Goal: Information Seeking & Learning: Find specific fact

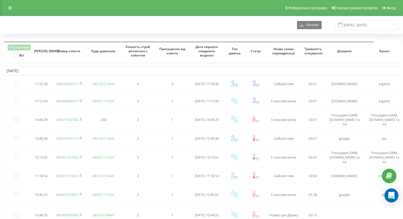
click at [392, 197] on icon "Open Intercom Messenger" at bounding box center [391, 195] width 7 height 7
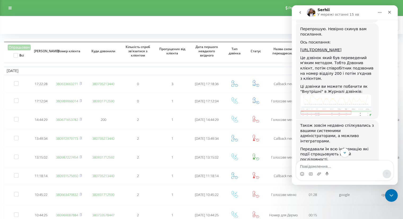
scroll to position [455, 0]
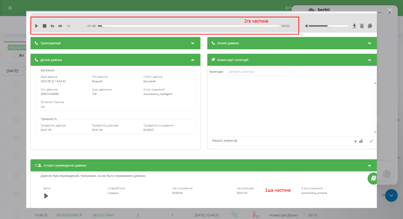
scroll to position [0, 0]
click at [395, 59] on div "Месенджер Intercom" at bounding box center [201, 109] width 403 height 219
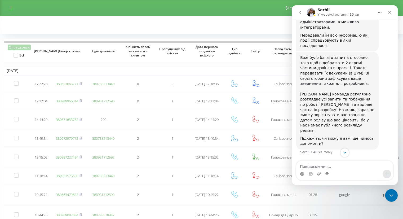
scroll to position [588, 0]
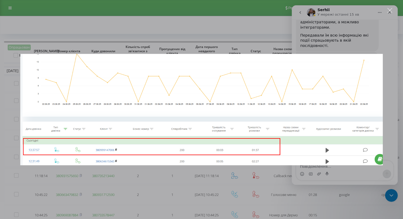
click at [392, 77] on div "Месенджер Intercom" at bounding box center [201, 109] width 403 height 219
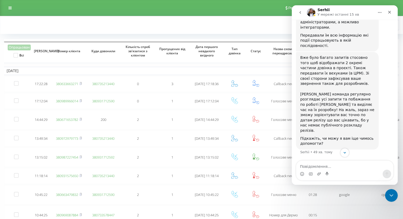
scroll to position [641, 0]
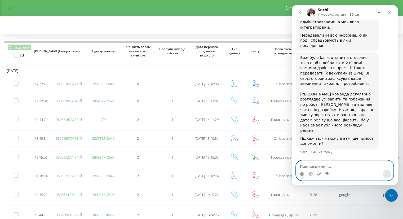
click at [323, 166] on textarea "Повідомлення..." at bounding box center [344, 165] width 97 height 9
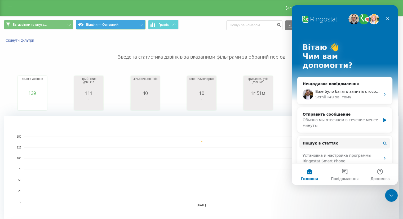
click at [137, 24] on button "Відділи — Основний_" at bounding box center [110, 25] width 69 height 10
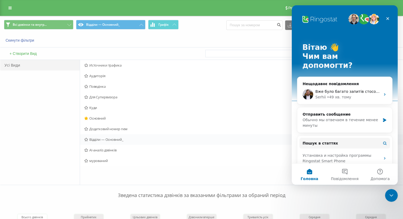
click at [117, 139] on span "Відділи — Основний_" at bounding box center [210, 140] width 252 height 4
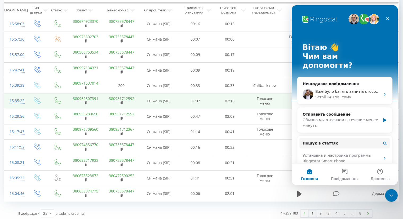
scroll to position [445, 0]
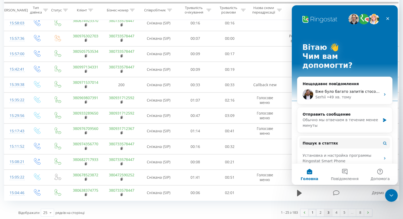
click at [328, 214] on link "3" at bounding box center [329, 212] width 8 height 7
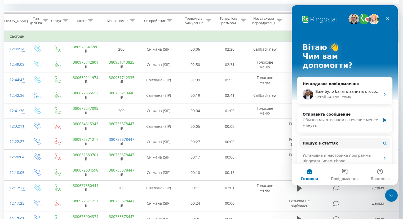
scroll to position [215, 0]
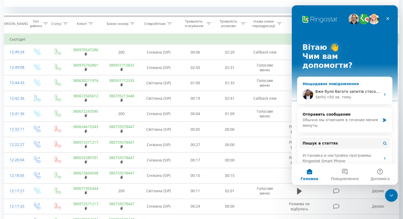
click at [347, 85] on div "Вже було багато запитів стосовно того щоб відображати 2 окремі частини дзвінка …" at bounding box center [345, 95] width 95 height 20
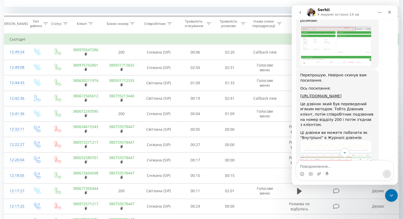
scroll to position [411, 0]
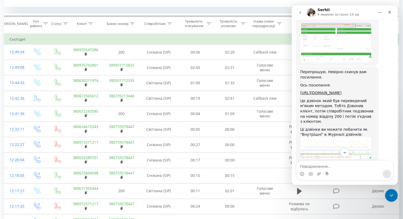
click at [328, 63] on img "Serhii каже…" at bounding box center [335, 43] width 71 height 40
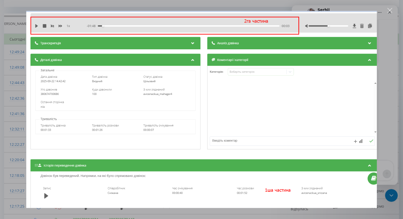
scroll to position [0, 0]
click at [391, 10] on div "Закрити" at bounding box center [390, 10] width 5 height 5
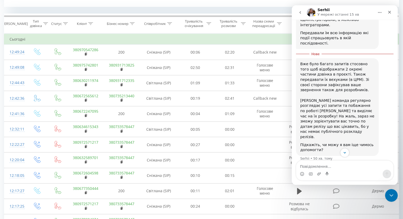
scroll to position [491, 0]
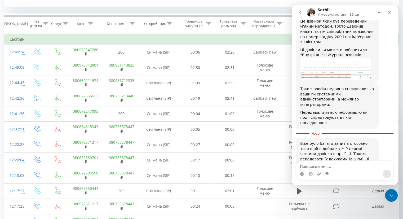
click at [342, 15] on link "https://reports.ringostat.com/call_log/43901/client-card?startDate=1755820800&e…" at bounding box center [320, 13] width 41 height 4
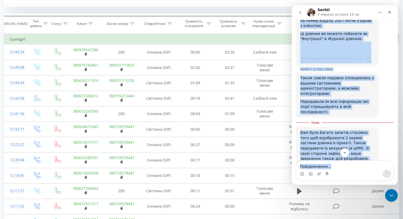
scroll to position [655, 0]
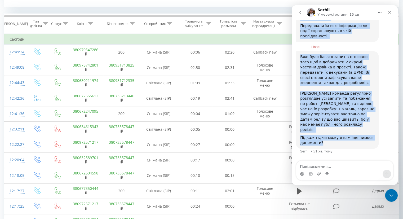
drag, startPoint x: 299, startPoint y: 90, endPoint x: 362, endPoint y: 155, distance: 90.6
copy div "Перепрошую. Невірно скинув вам посилання. Ось посилання: https://reports.ringos…"
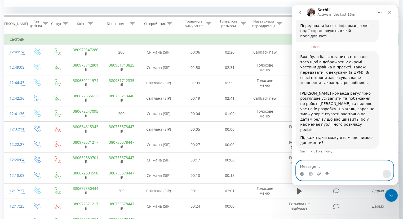
click at [331, 165] on textarea "Message…" at bounding box center [344, 165] width 97 height 9
type textarea "наразі ні, дякую"
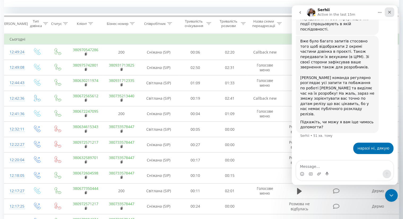
click at [388, 12] on icon "Закрити" at bounding box center [390, 12] width 4 height 4
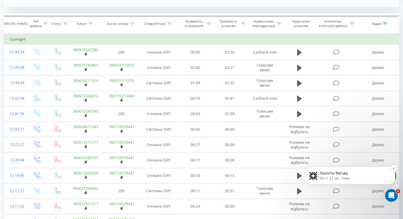
scroll to position [991, 0]
click at [361, 177] on p "Fin • 11 хв. тому" at bounding box center [354, 178] width 68 height 5
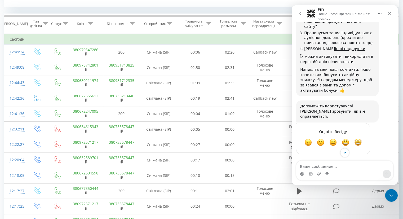
scroll to position [999, 0]
click at [336, 142] on span "OK" at bounding box center [334, 143] width 10 height 10
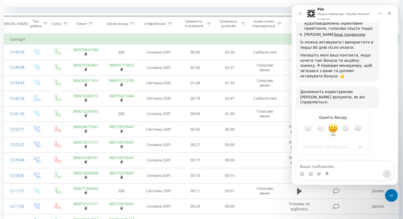
scroll to position [1014, 0]
click at [360, 145] on div "Надіслати" at bounding box center [361, 147] width 11 height 11
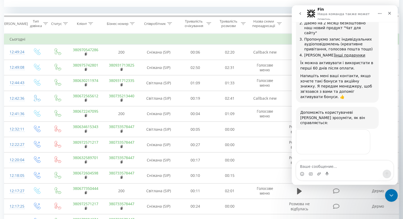
scroll to position [993, 0]
click at [392, 14] on icon "Закрити" at bounding box center [390, 13] width 4 height 4
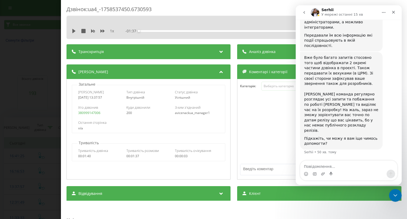
scroll to position [641, 0]
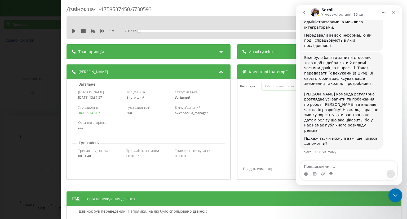
click at [396, 197] on icon "Закрити програму для спілкування Intercom" at bounding box center [395, 194] width 6 height 6
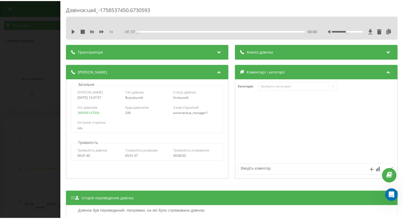
scroll to position [1005, 0]
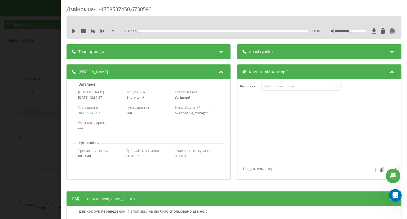
click at [29, 49] on div "Дзвінок : ua4_-1758537450.6730593 1 x - 01:37 00:00 00:00 Транскрипція Для AI-а…" at bounding box center [203, 109] width 407 height 219
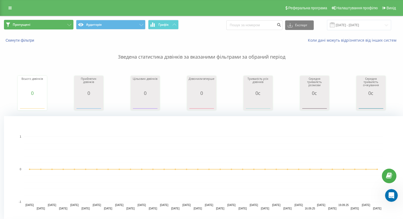
click at [71, 26] on icon at bounding box center [69, 25] width 4 height 2
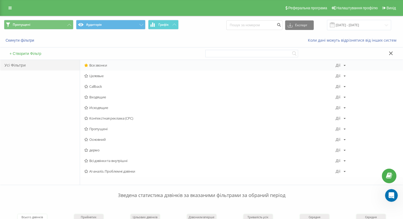
click at [95, 64] on span "Все звонки" at bounding box center [210, 65] width 252 height 4
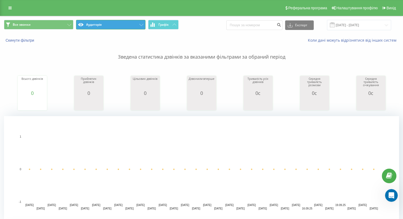
click at [140, 25] on icon at bounding box center [141, 25] width 4 height 2
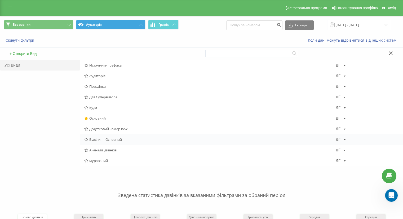
click at [110, 138] on span "Відділи — Основний_" at bounding box center [210, 140] width 252 height 4
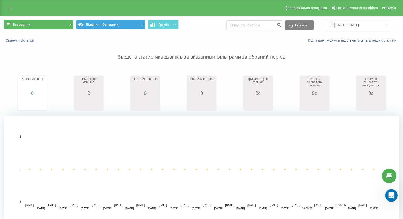
click at [69, 25] on icon at bounding box center [69, 25] width 4 height 2
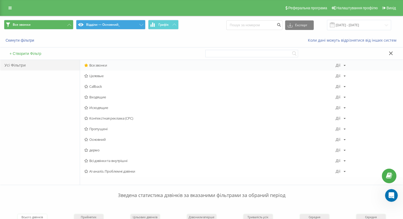
click at [93, 64] on span "Все звонки" at bounding box center [210, 65] width 252 height 4
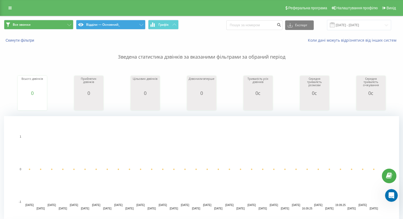
click at [18, 43] on p "Зведена статистика дзвінків за вказаними фільтрами за обраний період" at bounding box center [201, 52] width 395 height 18
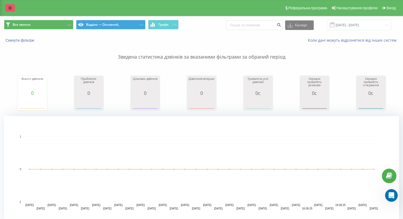
click at [7, 5] on link at bounding box center [10, 7] width 10 height 7
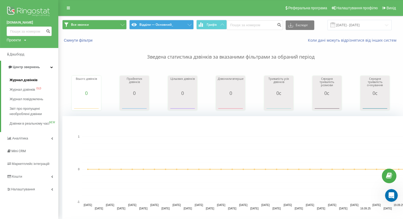
click at [21, 78] on span "Журнал дзвінків" at bounding box center [24, 79] width 28 height 5
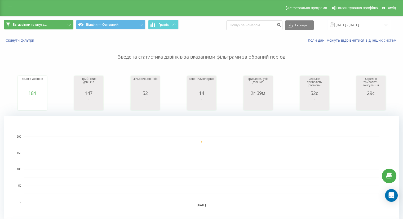
click at [68, 27] on button "Всі дзвінки та внутр..." at bounding box center [38, 25] width 69 height 10
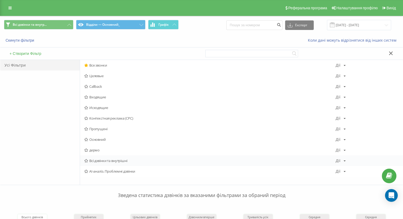
click at [112, 159] on span "Всі дзвінки та внутрішні" at bounding box center [210, 161] width 252 height 4
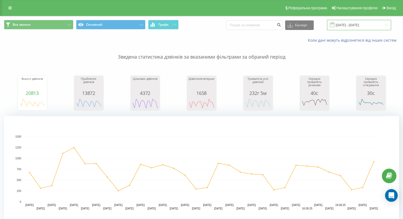
click at [363, 27] on input "[DATE] - [DATE]" at bounding box center [359, 25] width 64 height 10
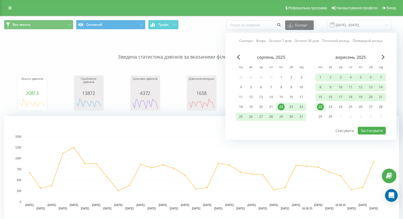
click at [321, 107] on div "22" at bounding box center [320, 106] width 7 height 7
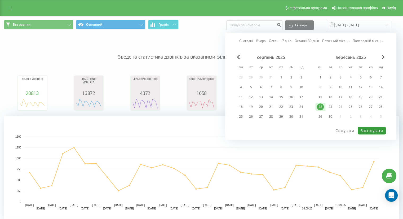
click at [382, 132] on button "Застосувати" at bounding box center [372, 131] width 28 height 8
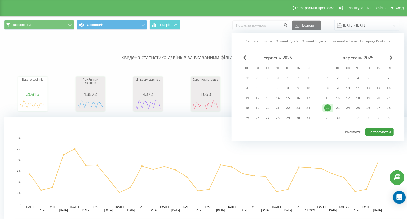
type input "[DATE] - [DATE]"
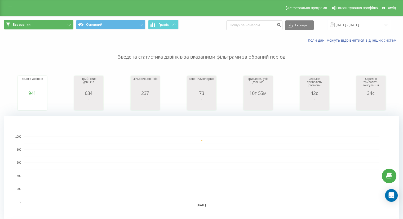
click at [67, 21] on button "Все звонки" at bounding box center [38, 25] width 69 height 10
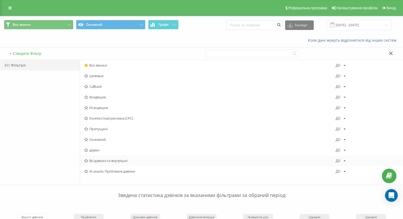
click at [103, 161] on span "Всі дзвінки та внутрішні" at bounding box center [210, 161] width 252 height 4
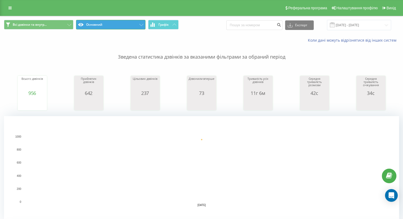
click at [125, 25] on button "Основний" at bounding box center [110, 25] width 69 height 10
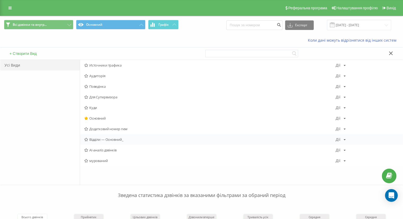
click at [116, 138] on span "Відділи — Основний_" at bounding box center [210, 140] width 252 height 4
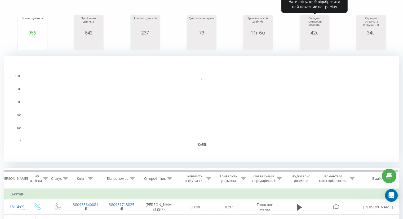
scroll to position [159, 0]
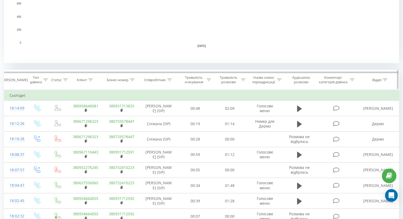
click at [386, 79] on icon at bounding box center [385, 79] width 5 height 3
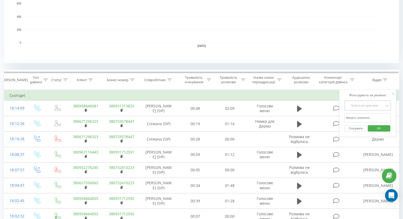
click at [366, 106] on div "Select an operator" at bounding box center [365, 105] width 38 height 4
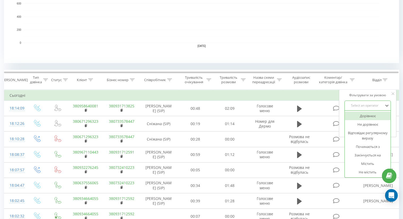
click at [366, 116] on div "Дорівнює" at bounding box center [368, 116] width 46 height 8
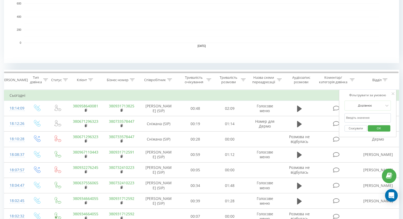
click at [366, 116] on input "text" at bounding box center [368, 117] width 47 height 9
type input "дермо"
click at [384, 129] on span "OK" at bounding box center [379, 128] width 15 height 8
